Goal: Transaction & Acquisition: Purchase product/service

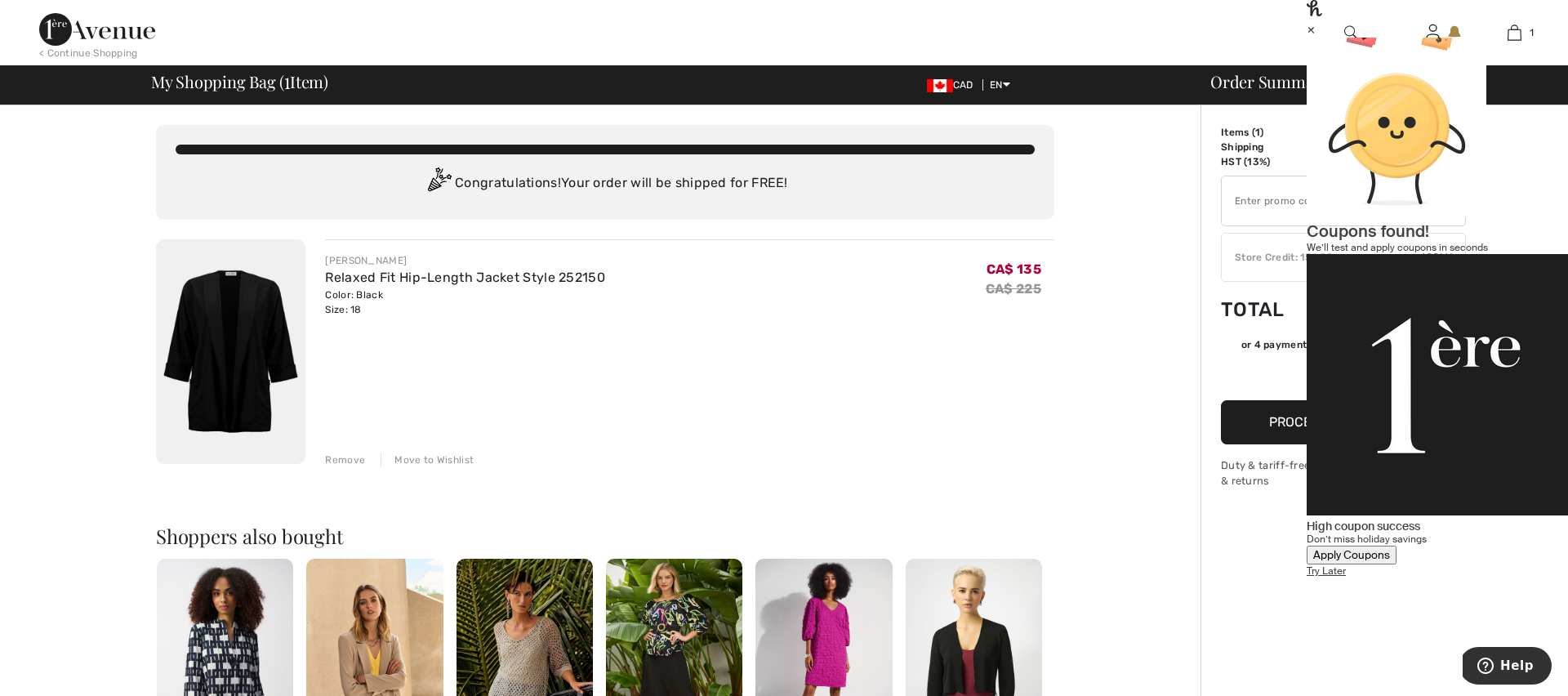
click at [1536, 37] on div "×" at bounding box center [1437, 29] width 261 height 17
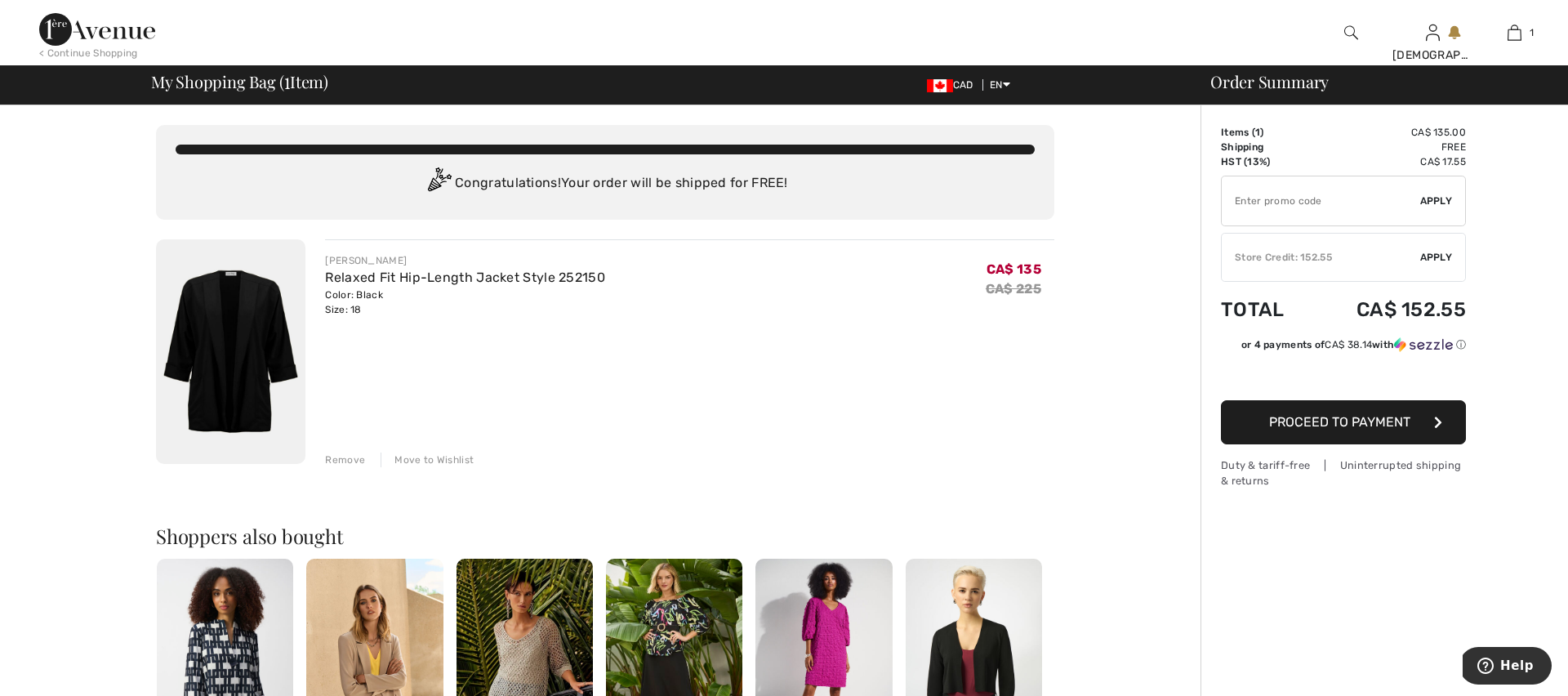
click at [1426, 259] on span "Apply" at bounding box center [1436, 257] width 33 height 15
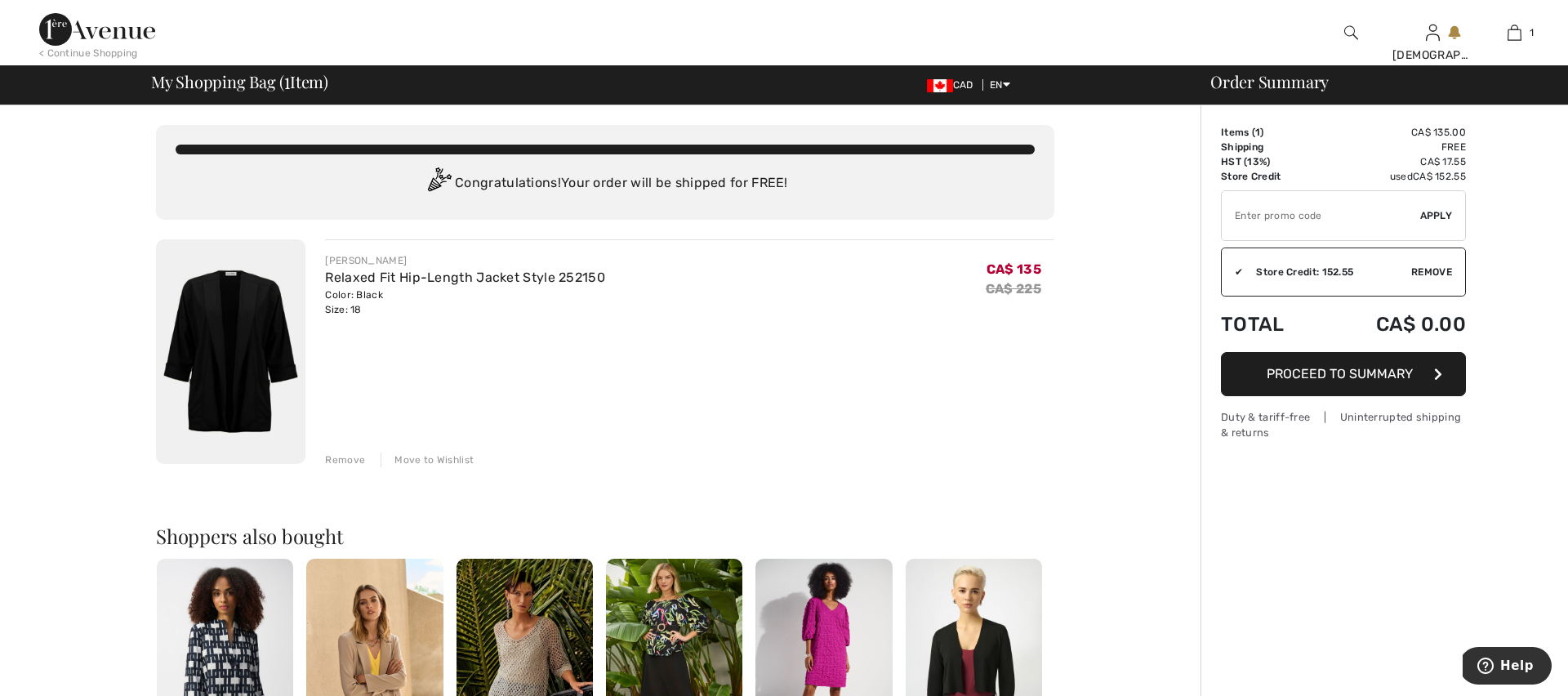
click at [1333, 383] on button "Proceed to Summary" at bounding box center [1343, 373] width 245 height 44
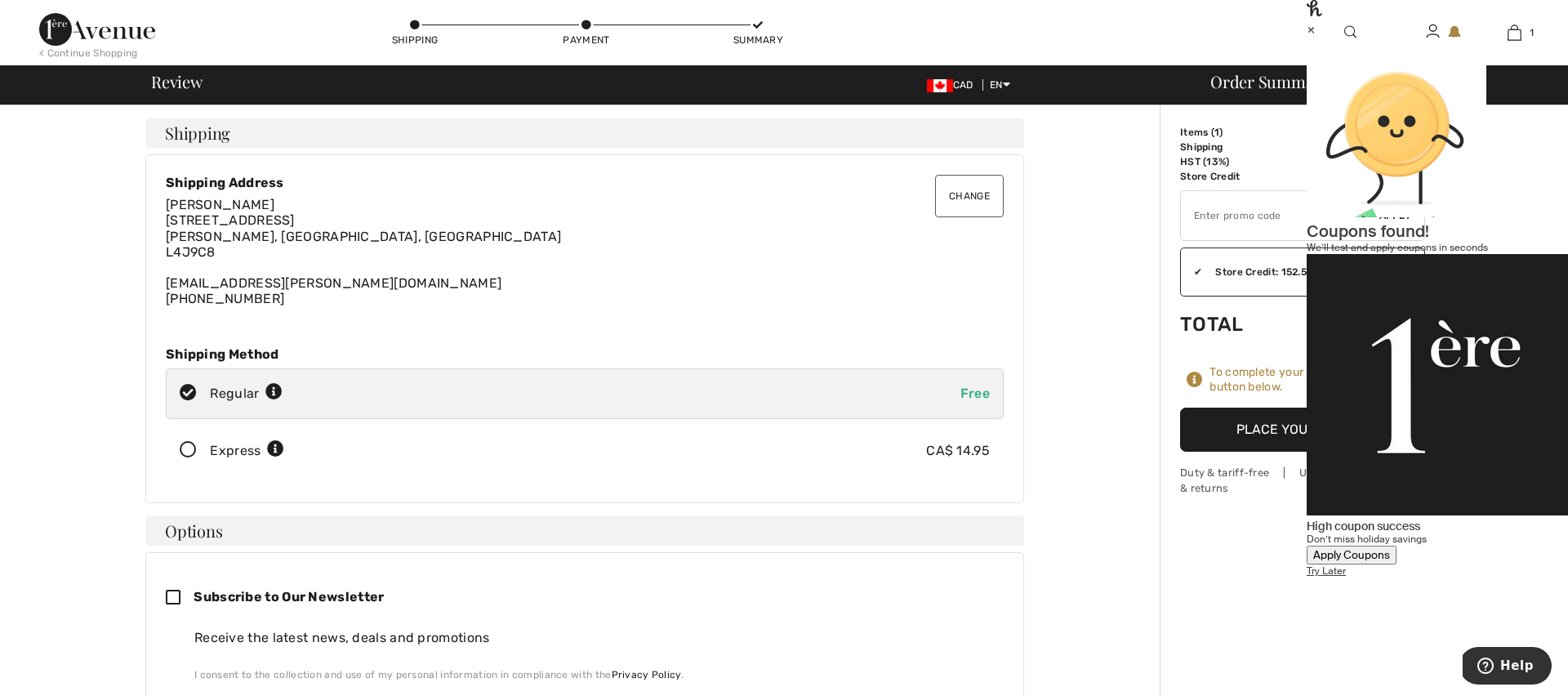
click at [1537, 36] on div "×" at bounding box center [1437, 29] width 261 height 17
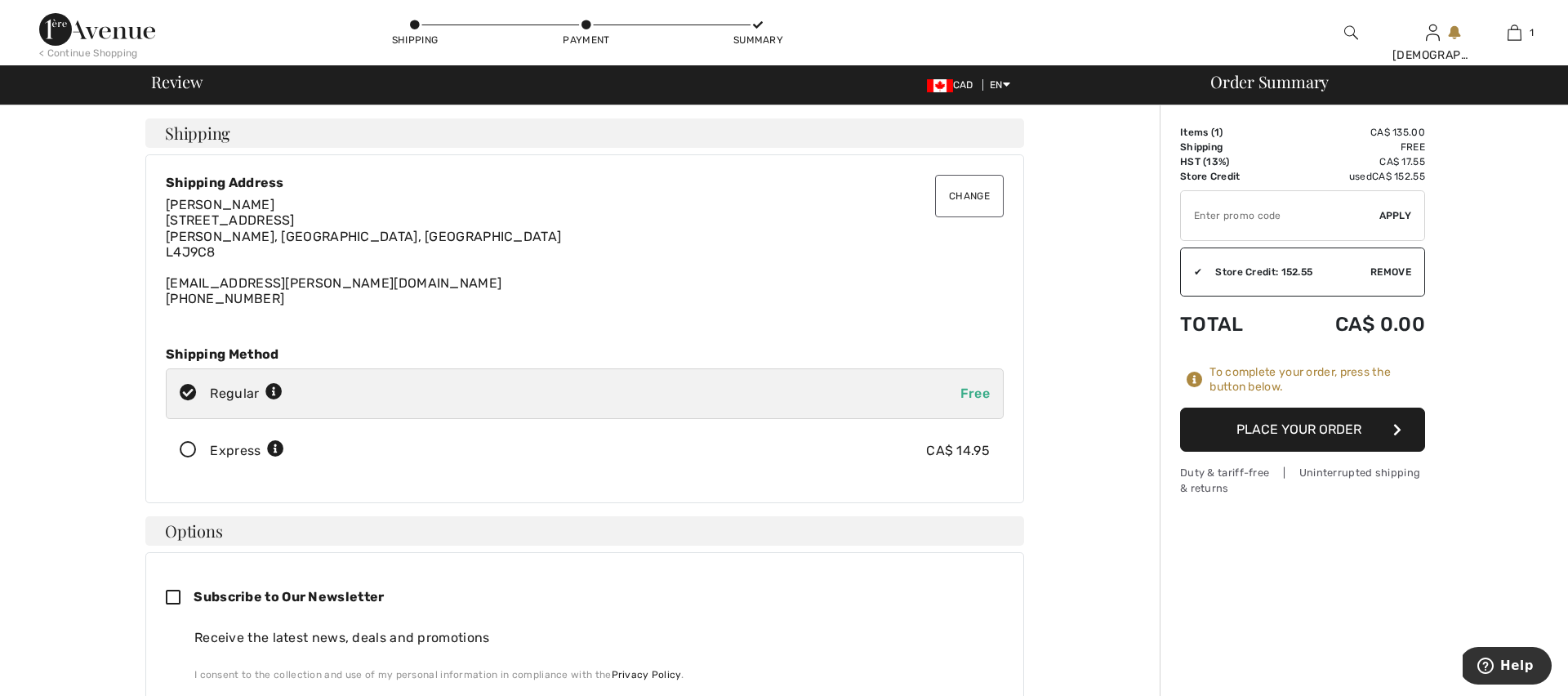
click at [1247, 437] on button "Place Your Order" at bounding box center [1303, 429] width 245 height 44
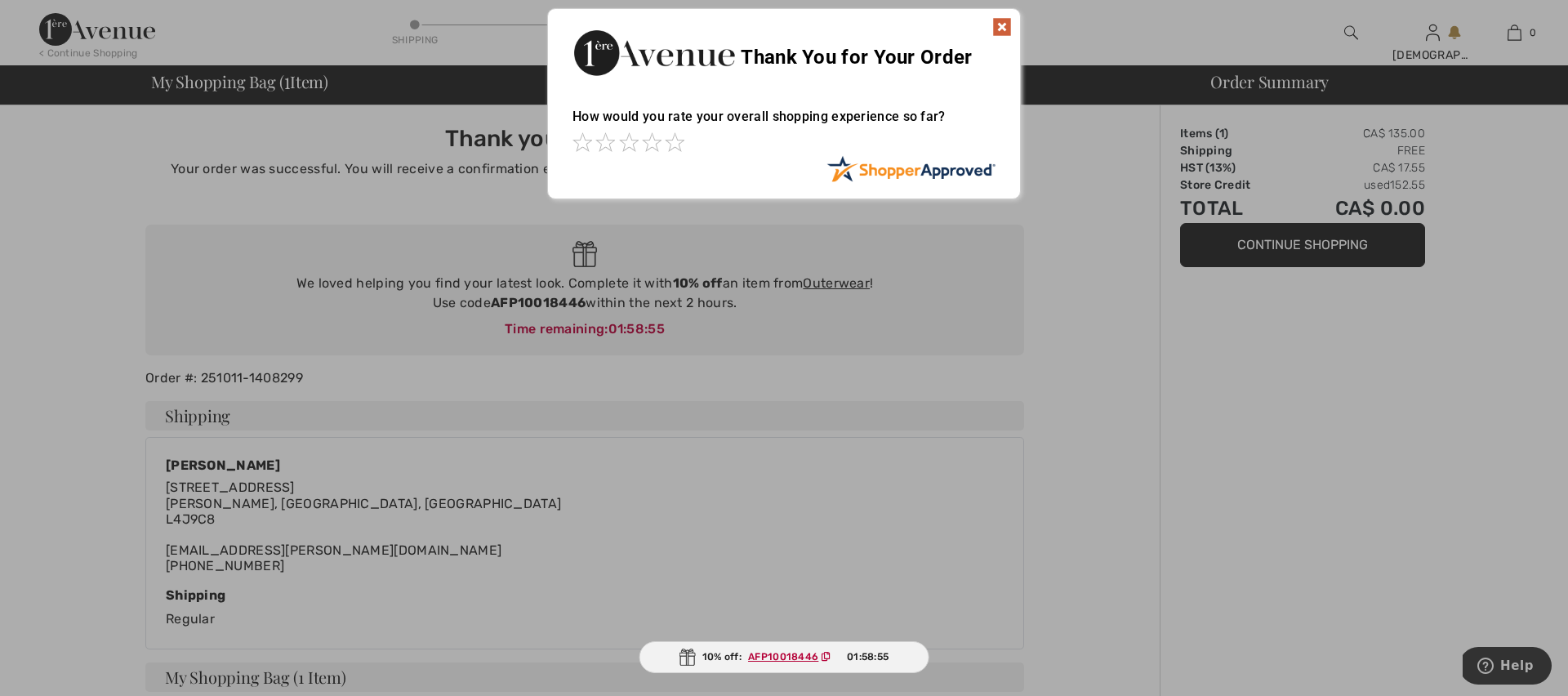
click at [1008, 31] on img at bounding box center [1002, 26] width 20 height 20
